Goal: Navigation & Orientation: Find specific page/section

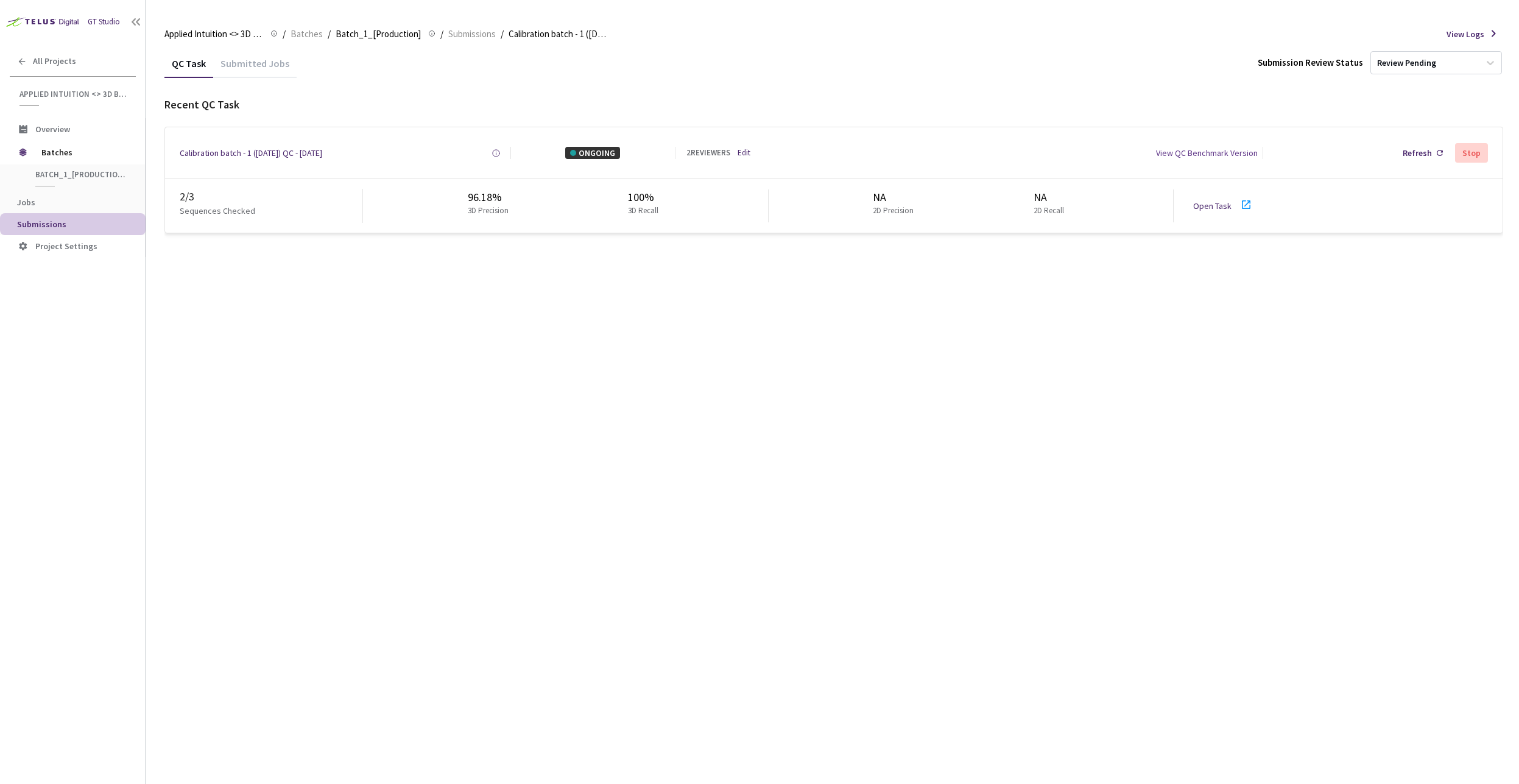
click at [1244, 206] on icon at bounding box center [1246, 204] width 9 height 9
click at [746, 151] on link "Edit" at bounding box center [744, 153] width 13 height 11
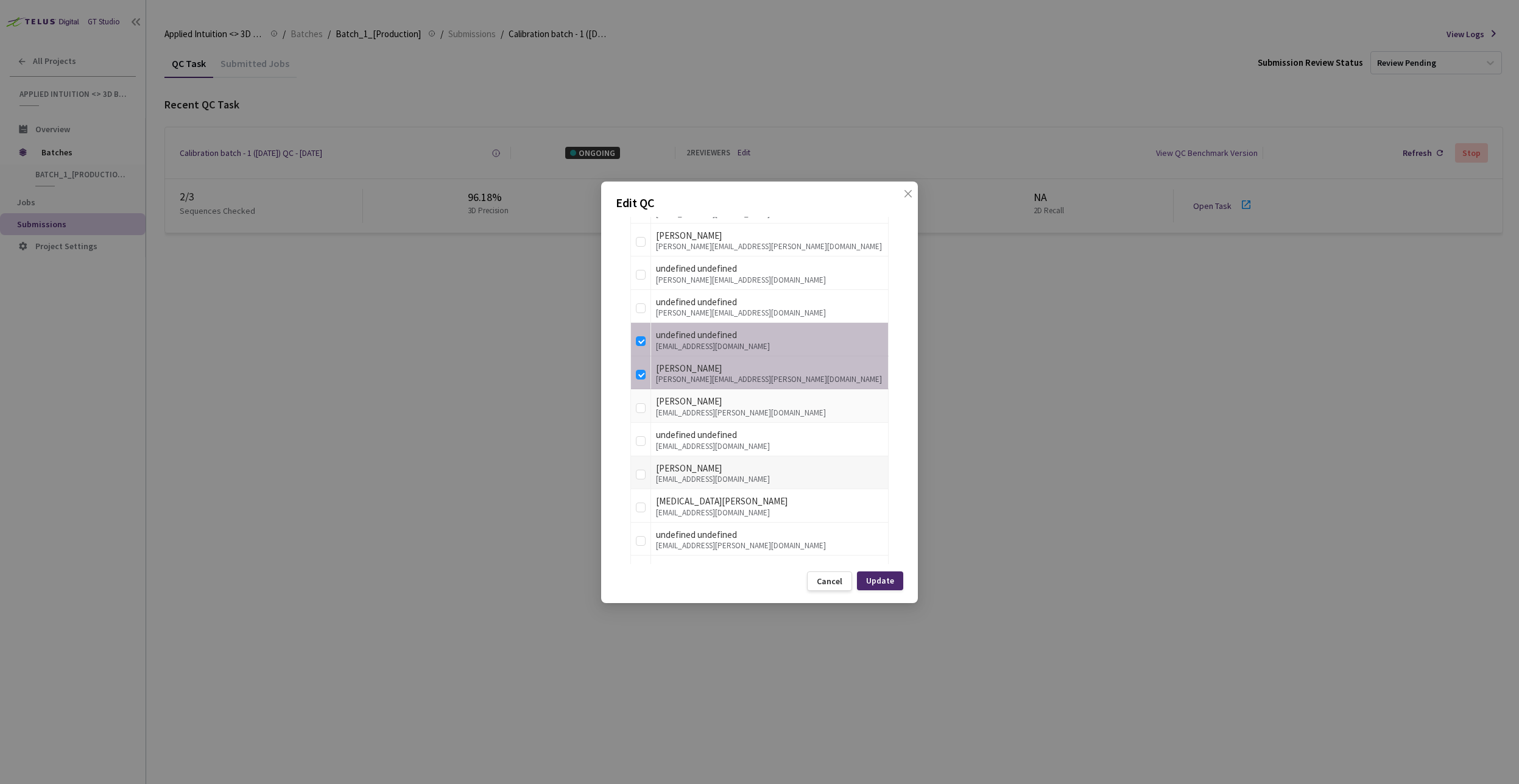
scroll to position [963, 0]
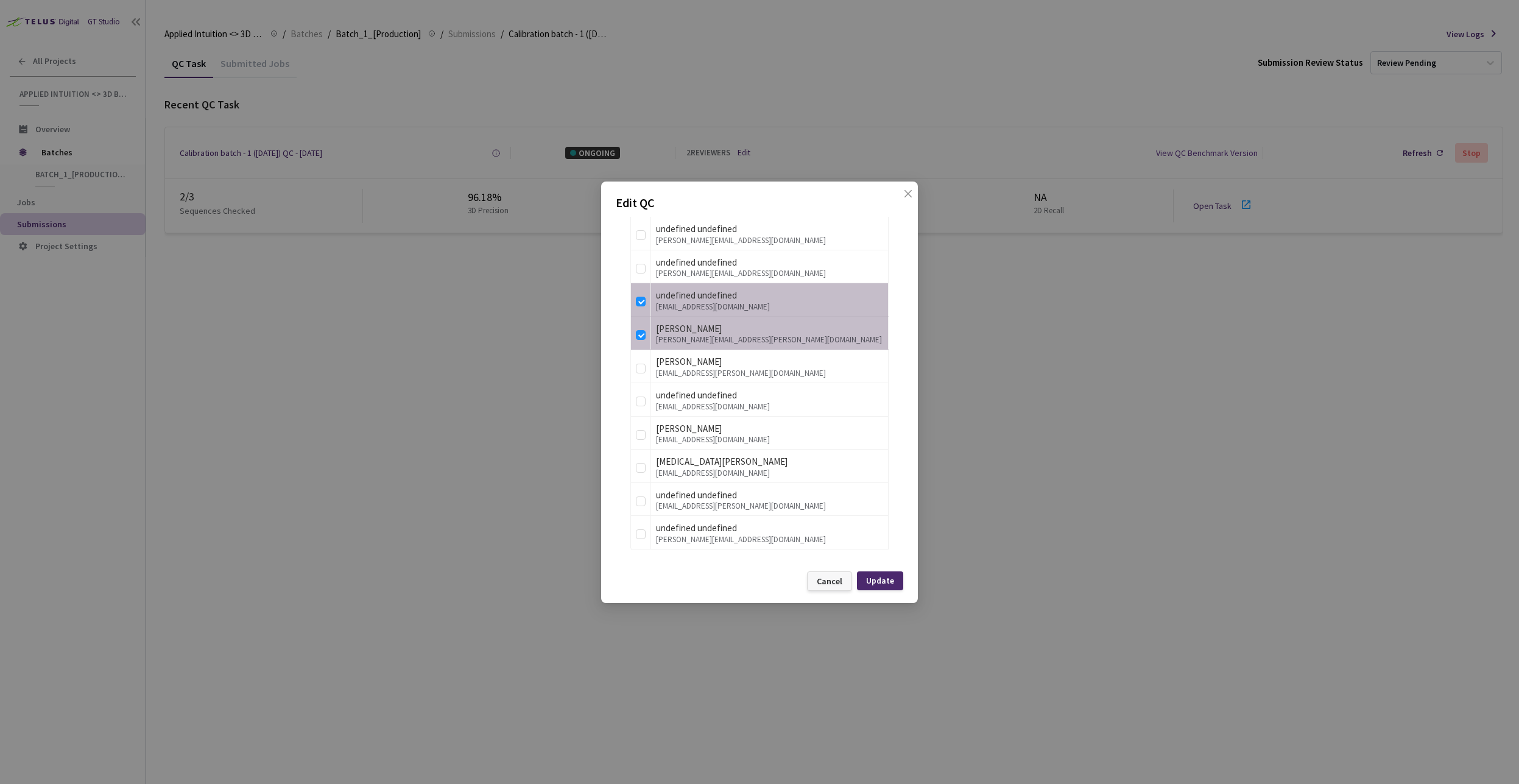
click at [832, 580] on div "Cancel" at bounding box center [830, 581] width 26 height 10
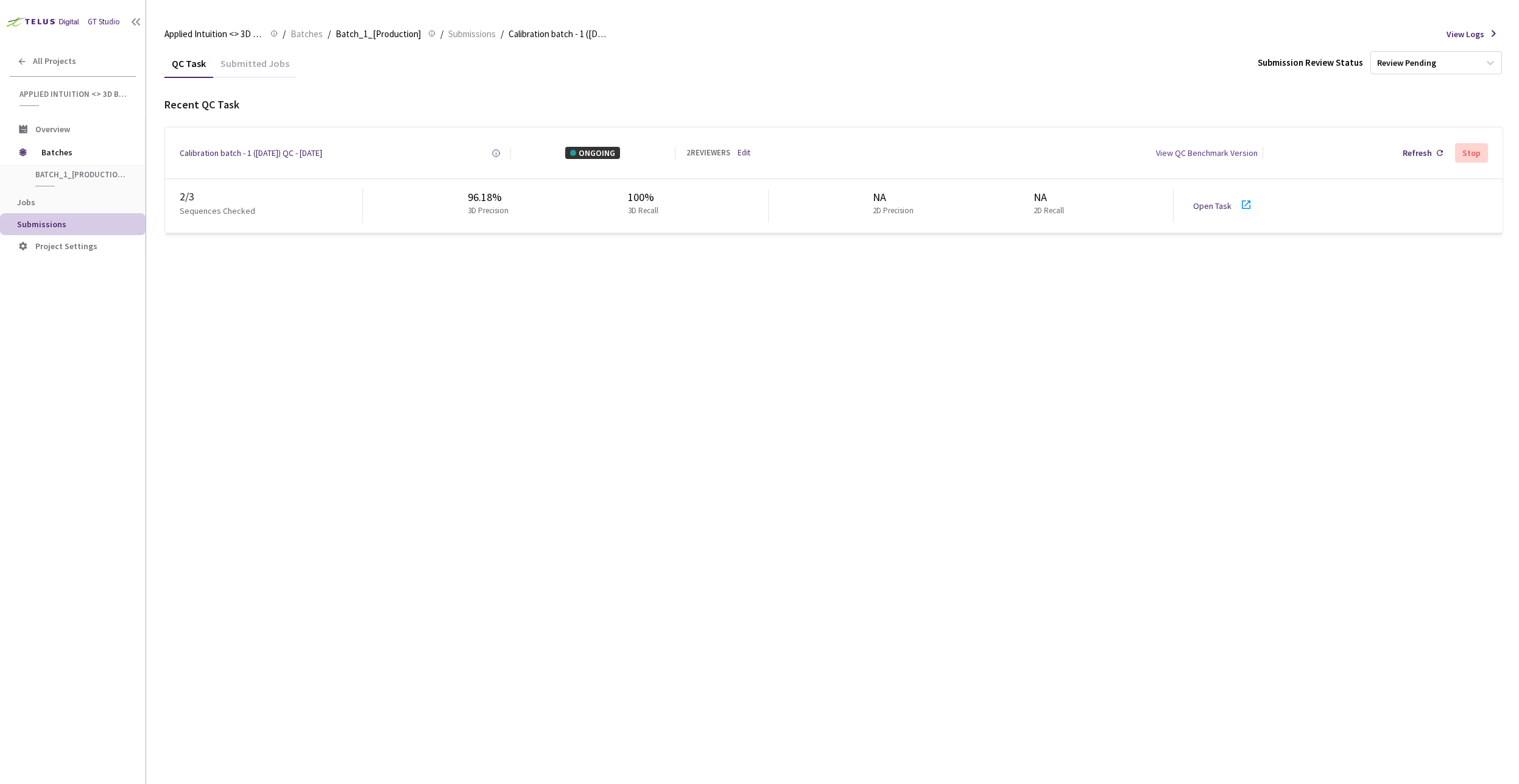
click at [483, 357] on div "QC Task Submitted Jobs Submission Review Status Review Pending Recent QC Task C…" at bounding box center [834, 417] width 1339 height 735
click at [494, 304] on div "QC Task Submitted Jobs Submission Review Status Review Pending Recent QC Task C…" at bounding box center [834, 417] width 1339 height 735
click at [478, 366] on div "QC Task Submitted Jobs Submission Review Status Review Pending Recent QC Task C…" at bounding box center [834, 417] width 1339 height 735
click at [611, 355] on div "QC Task Submitted Jobs Submission Review Status Review Pending Recent QC Task C…" at bounding box center [834, 417] width 1339 height 735
click at [363, 460] on div "QC Task Submitted Jobs Submission Review Status Review Pending Recent QC Task C…" at bounding box center [834, 417] width 1339 height 735
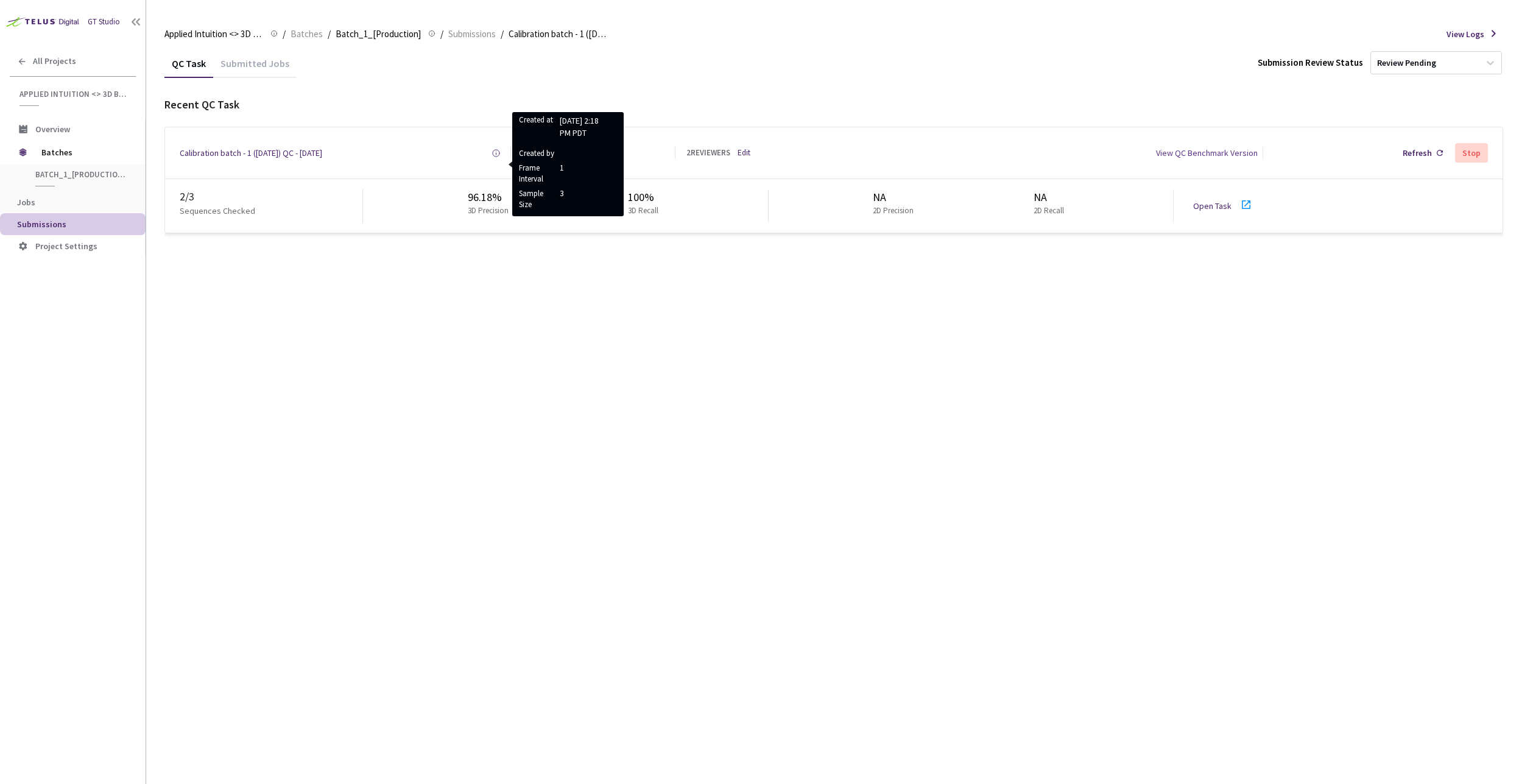
drag, startPoint x: 611, startPoint y: 440, endPoint x: 659, endPoint y: 451, distance: 49.2
click at [607, 440] on div "QC Task Submitted Jobs Submission Review Status Review Pending Recent QC Task C…" at bounding box center [834, 417] width 1339 height 735
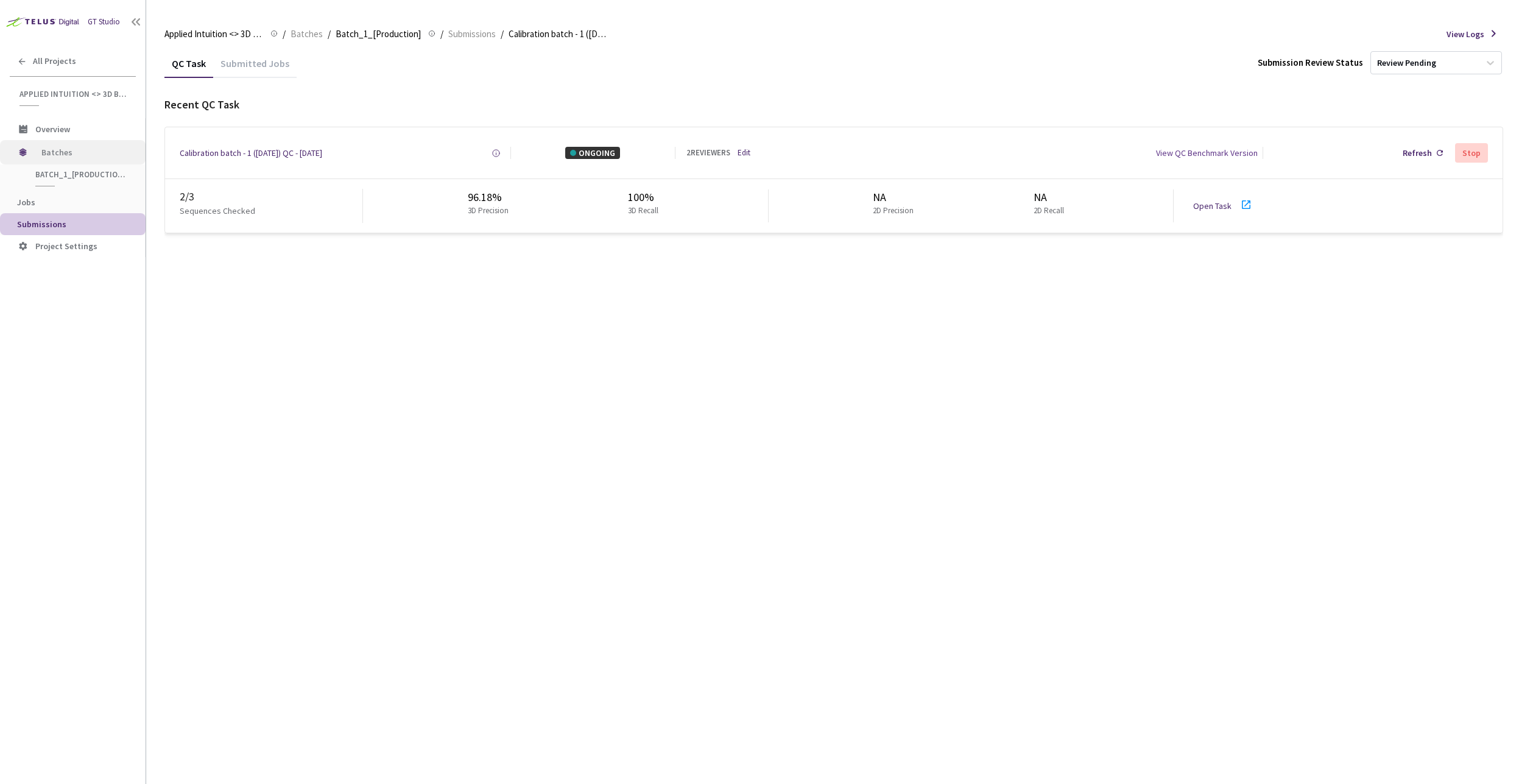
click at [46, 160] on span "Batches" at bounding box center [83, 153] width 83 height 24
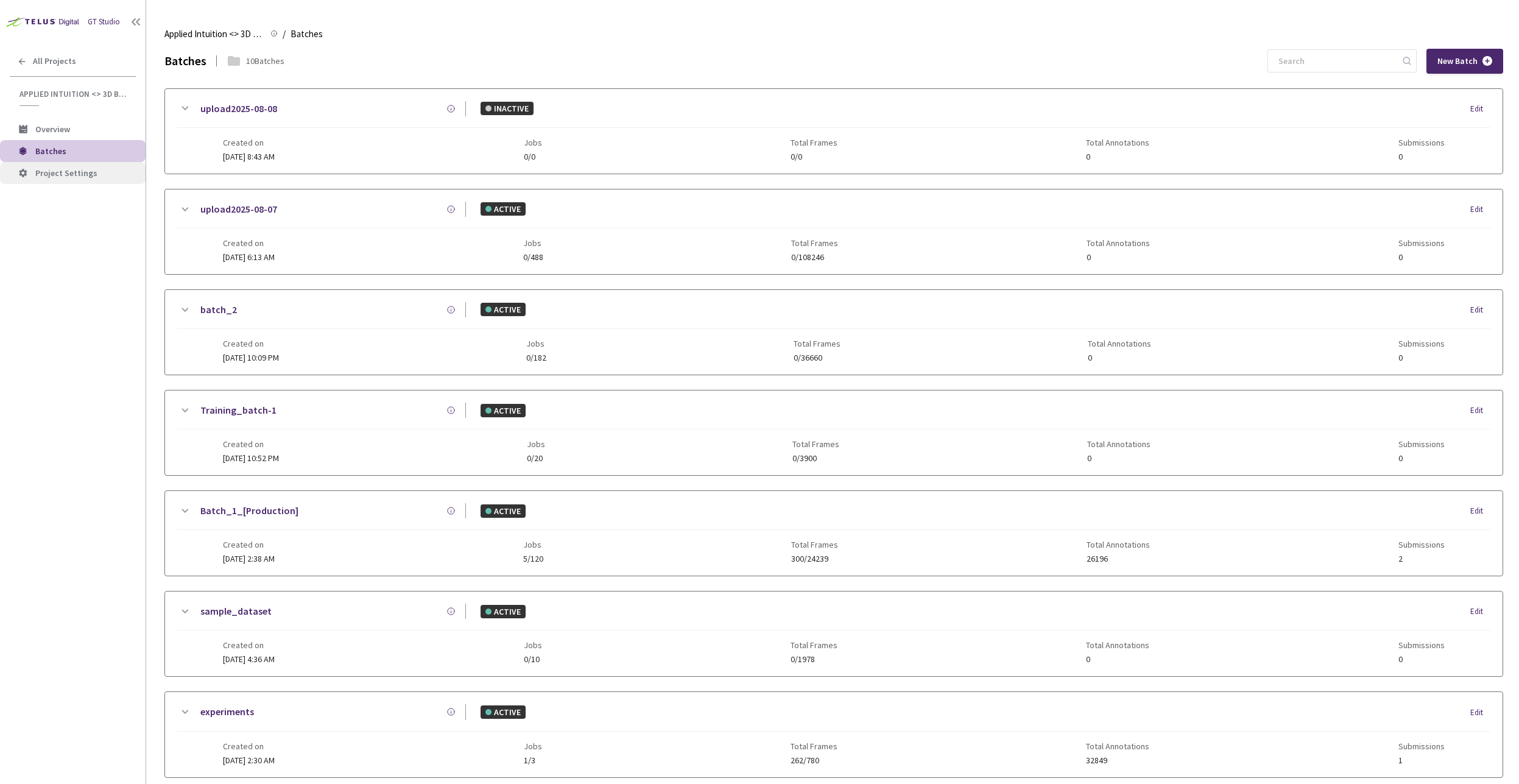
click at [75, 173] on span "Project Settings" at bounding box center [67, 173] width 62 height 11
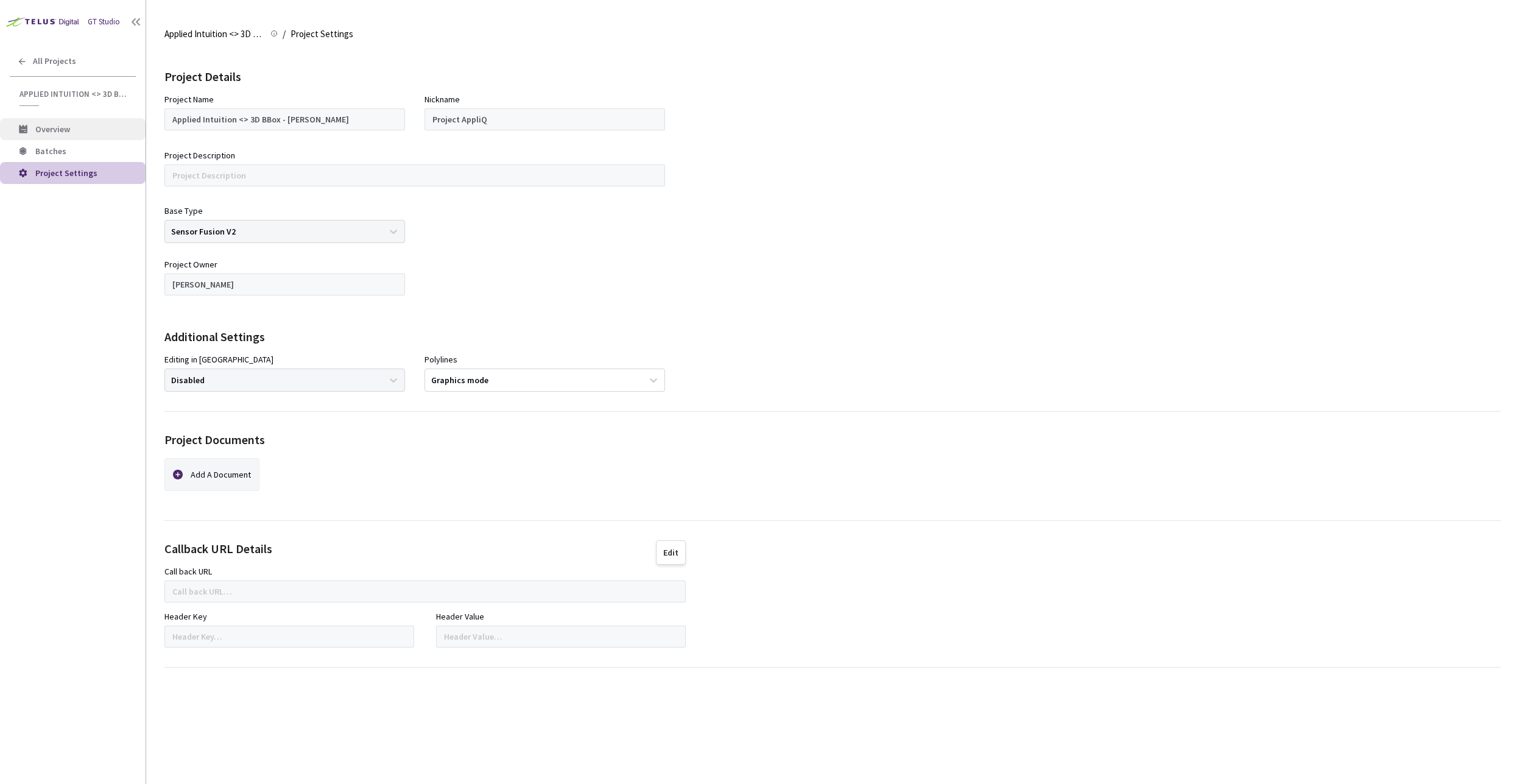
click at [63, 124] on span "Overview" at bounding box center [53, 129] width 35 height 11
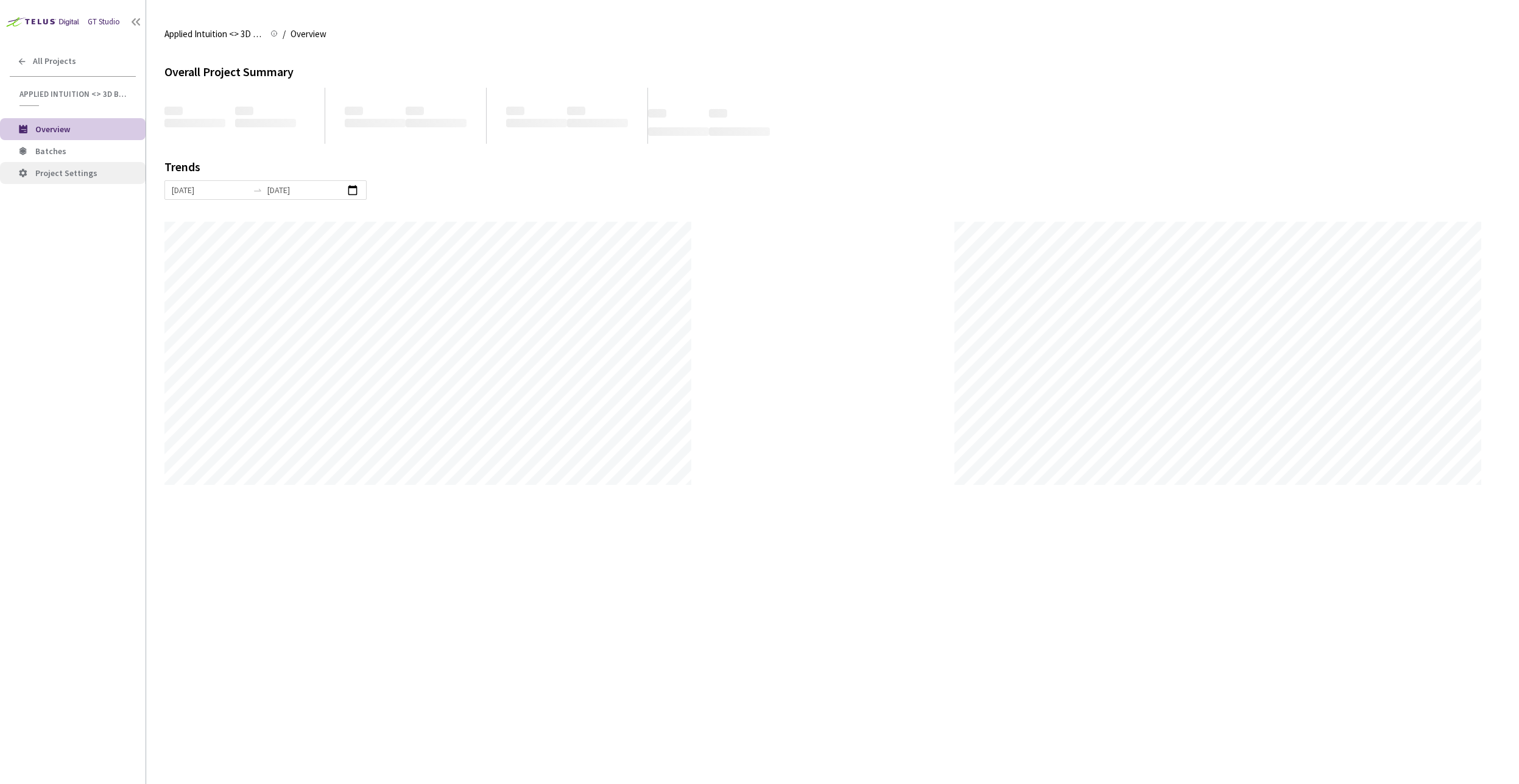
scroll to position [784, 1519]
click at [128, 322] on div "GT Studio All Projects Applied Intuition <> 3D BBox - [PERSON_NAME] Applied Int…" at bounding box center [73, 368] width 146 height 737
click at [68, 154] on span "Batches" at bounding box center [86, 151] width 101 height 10
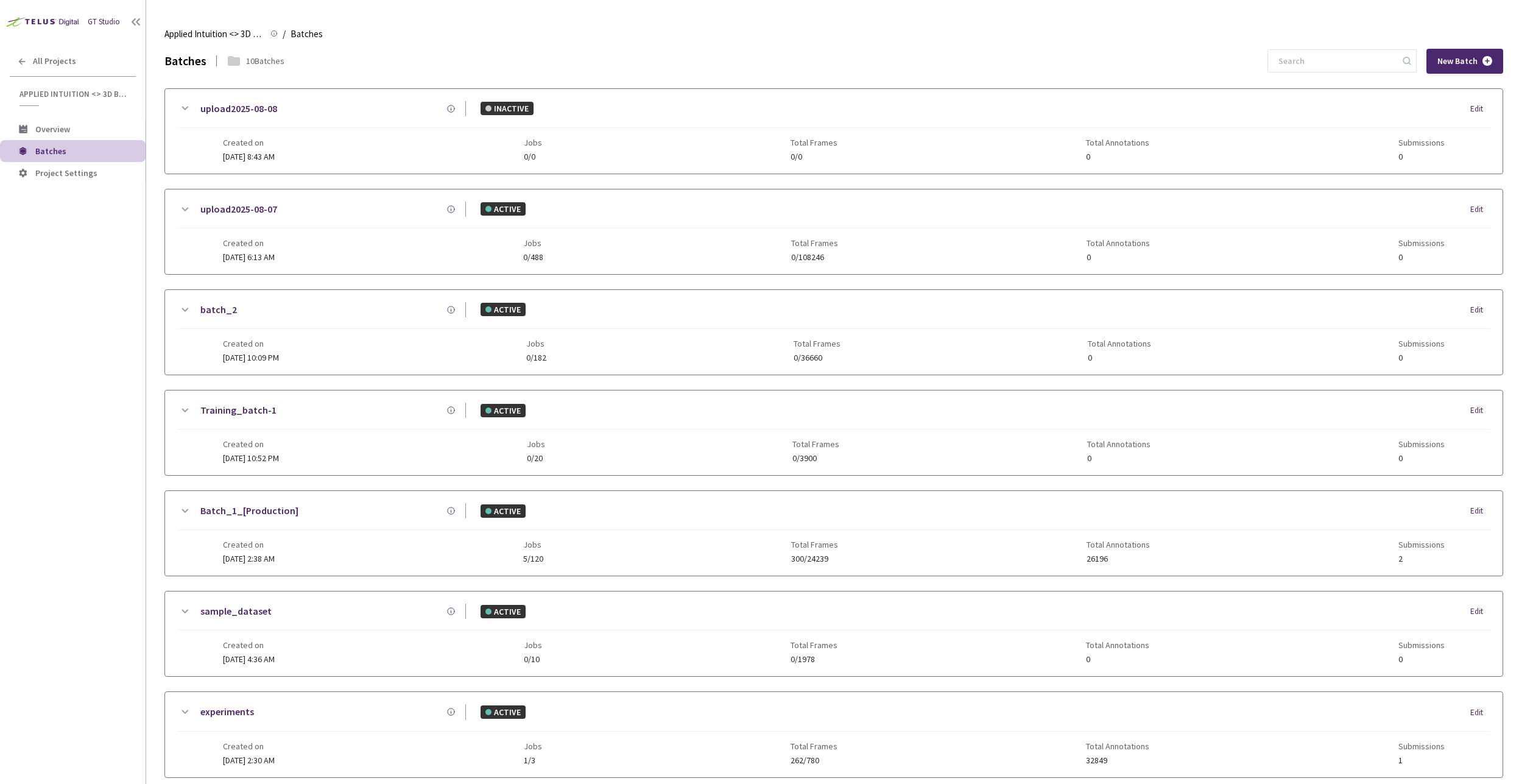
click at [52, 300] on div "GT Studio All Projects Applied Intuition <> 3D BBox - [PERSON_NAME] Applied Int…" at bounding box center [73, 368] width 146 height 737
click at [546, 24] on div "Applied Intuition <> 3D BBox - [PERSON_NAME] Applied Intuition <> 3D BBox - [PE…" at bounding box center [834, 34] width 1339 height 30
click at [584, 16] on main "Applied Intuition <> 3D BBox - [PERSON_NAME] Applied Intuition <> 3D BBox - [PE…" at bounding box center [832, 392] width 1373 height 784
